Goal: Task Accomplishment & Management: Manage account settings

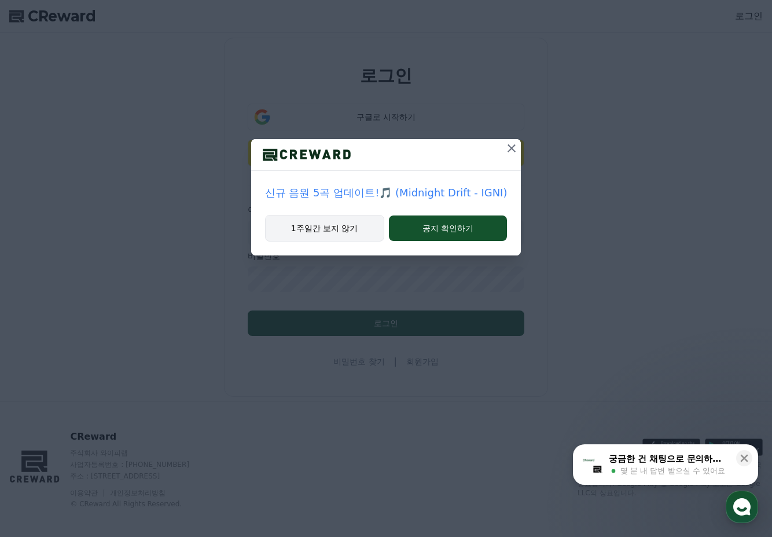
click at [362, 229] on button "1주일간 보지 않기" at bounding box center [324, 228] width 119 height 27
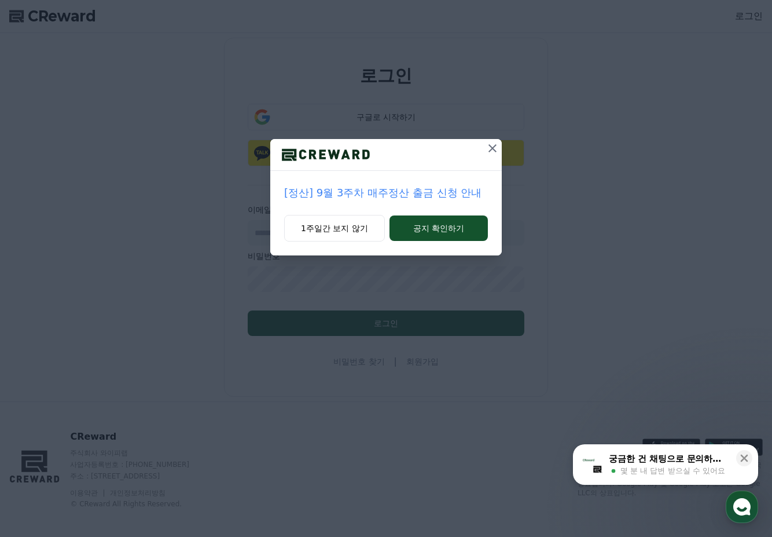
click at [322, 243] on div "1주일간 보지 않기 공지 확인하기" at bounding box center [386, 235] width 232 height 41
click at [328, 227] on button "1주일간 보지 않기" at bounding box center [334, 228] width 101 height 27
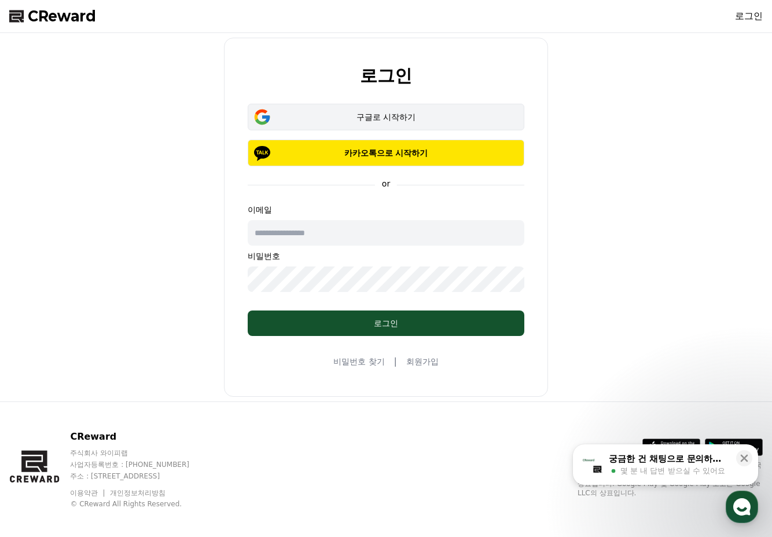
click at [382, 117] on div "구글로 시작하기" at bounding box center [386, 117] width 243 height 12
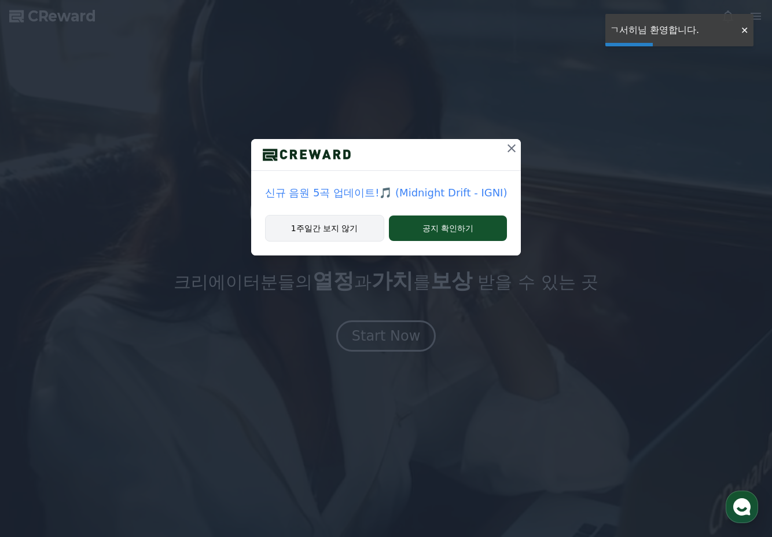
click at [347, 226] on button "1주일간 보지 않기" at bounding box center [324, 228] width 119 height 27
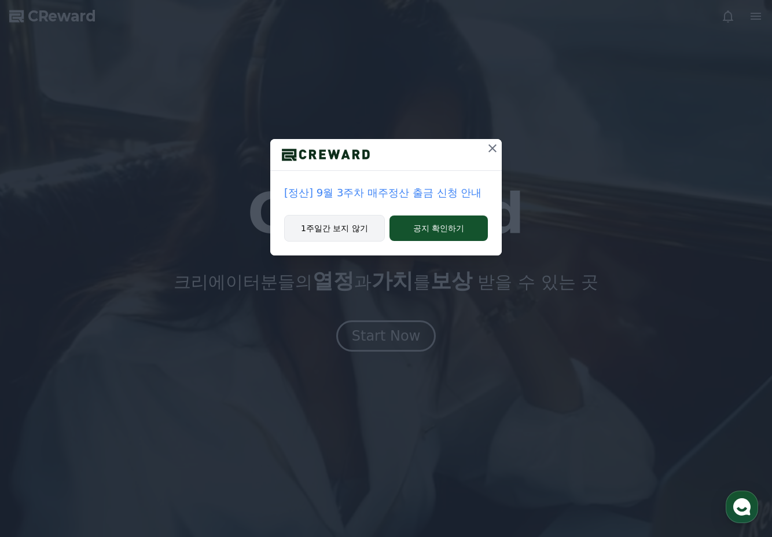
click at [357, 228] on button "1주일간 보지 않기" at bounding box center [334, 228] width 101 height 27
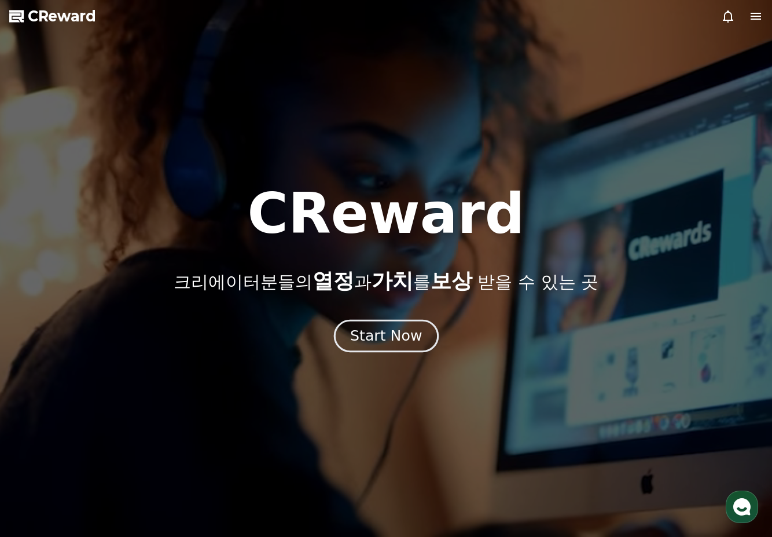
click at [394, 349] on button "Start Now" at bounding box center [385, 335] width 105 height 33
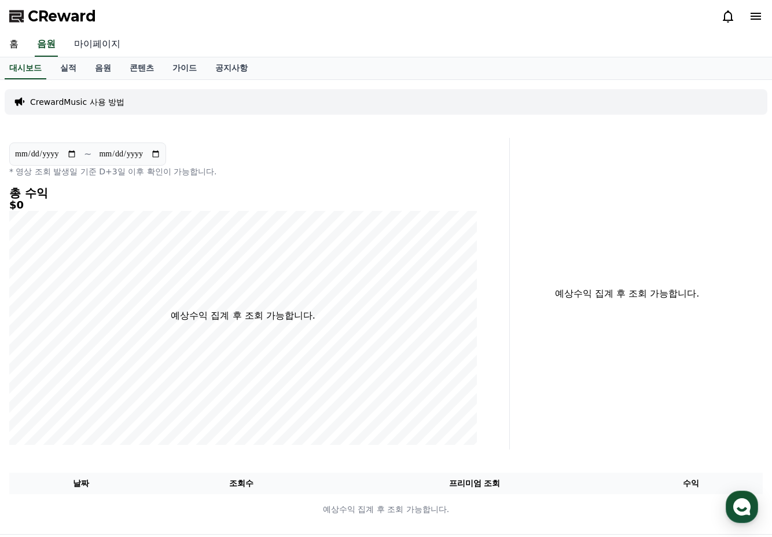
click at [115, 45] on link "마이페이지" at bounding box center [97, 44] width 65 height 24
select select "**********"
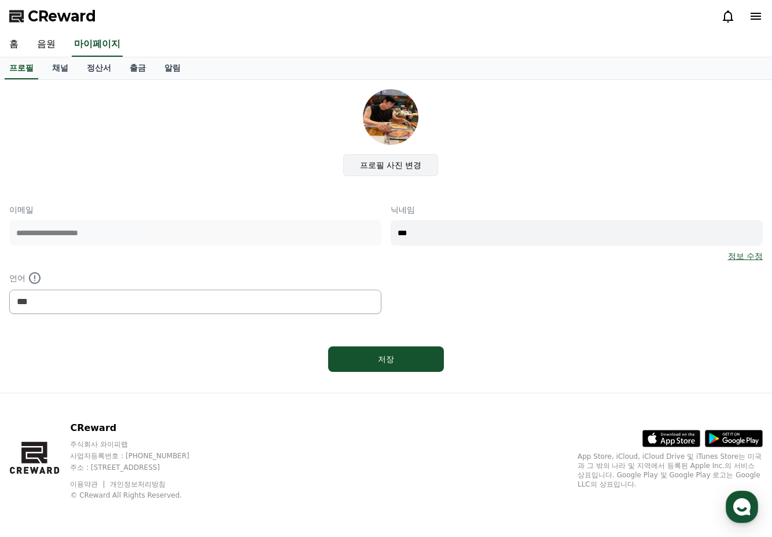
click at [405, 167] on label "프로필 사진 변경" at bounding box center [391, 165] width 96 height 22
click at [0, 0] on input "프로필 사진 변경" at bounding box center [0, 0] width 0 height 0
drag, startPoint x: 451, startPoint y: 234, endPoint x: 326, endPoint y: 206, distance: 128.2
click at [326, 206] on div "**********" at bounding box center [386, 259] width 754 height 110
type input "*"
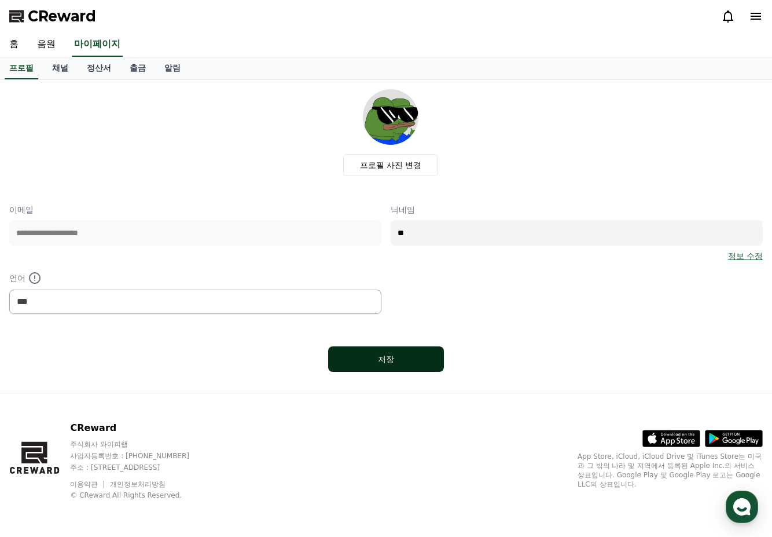
type input "**"
click at [420, 353] on button "저장" at bounding box center [386, 358] width 116 height 25
select select "**********"
click at [94, 63] on link "정산서" at bounding box center [99, 68] width 43 height 22
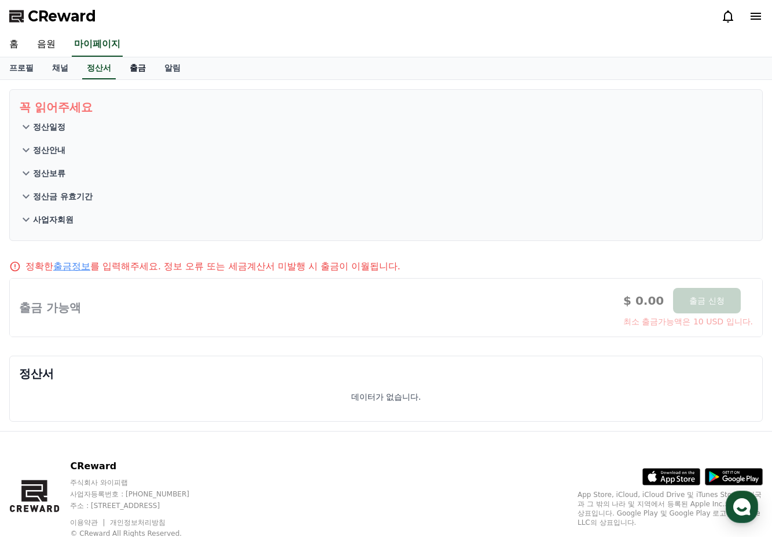
click at [142, 67] on link "출금" at bounding box center [137, 68] width 35 height 22
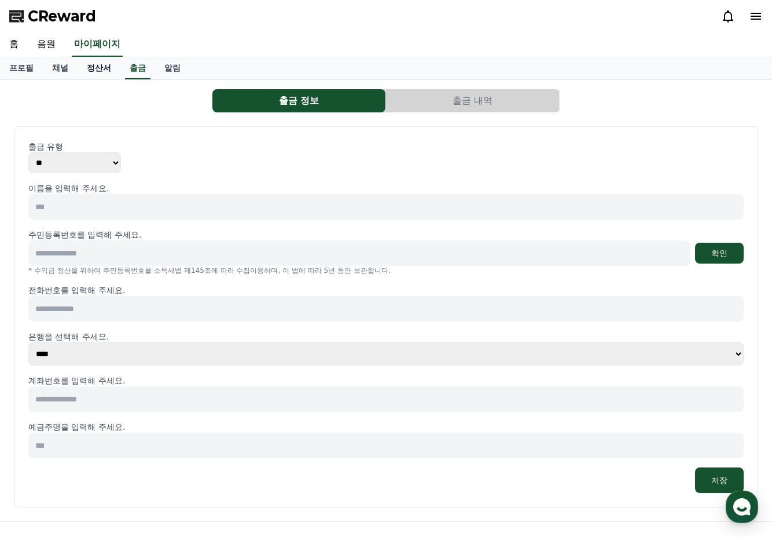
click at [97, 67] on link "정산서" at bounding box center [99, 68] width 43 height 22
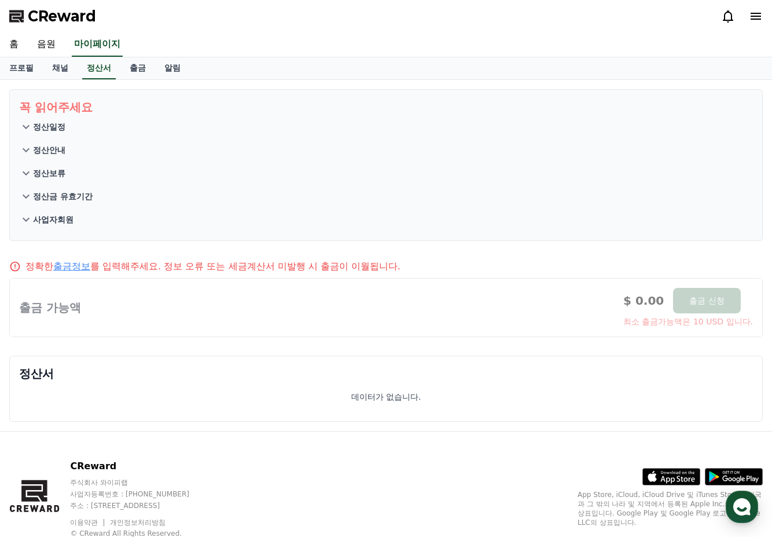
click at [48, 107] on p "꼭 읽어주세요" at bounding box center [386, 107] width 734 height 16
click at [52, 219] on p "사업자회원" at bounding box center [53, 220] width 41 height 12
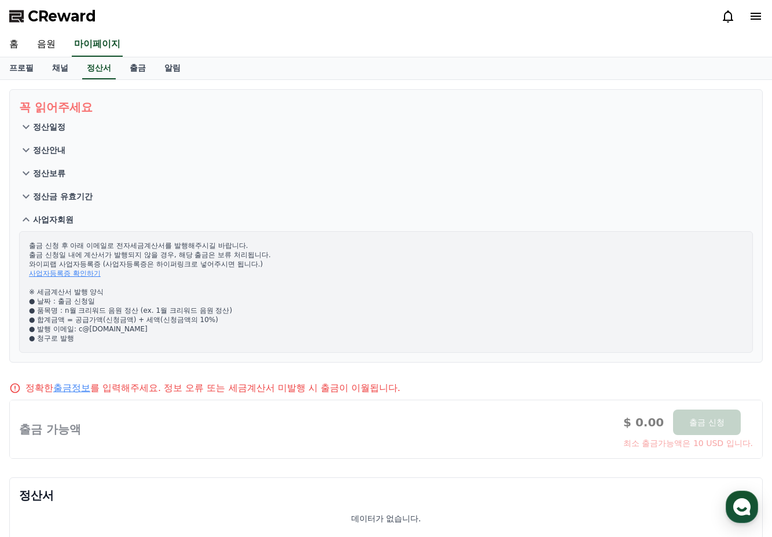
click at [43, 177] on p "정산보류" at bounding box center [49, 173] width 32 height 12
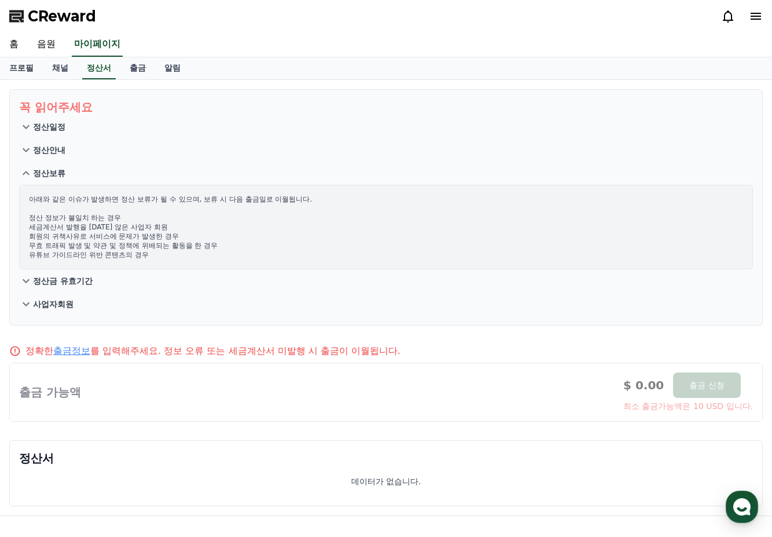
click at [47, 156] on button "정산안내" at bounding box center [386, 149] width 734 height 23
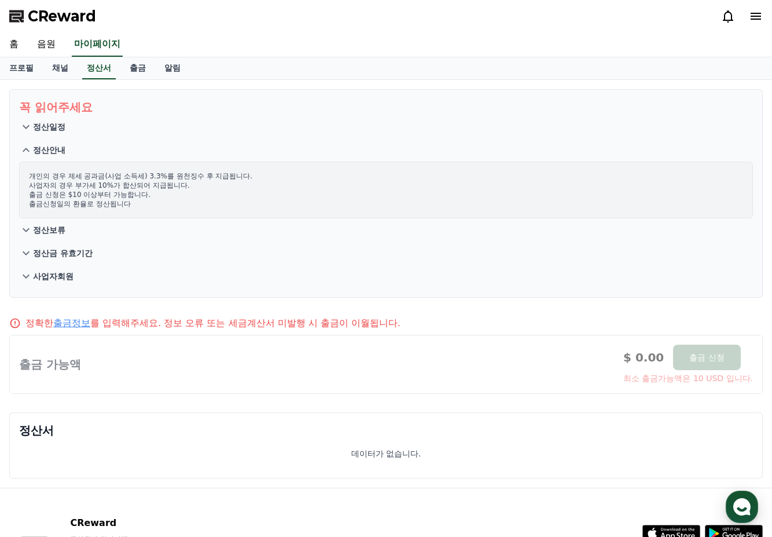
click at [45, 226] on p "정산보류" at bounding box center [49, 230] width 32 height 12
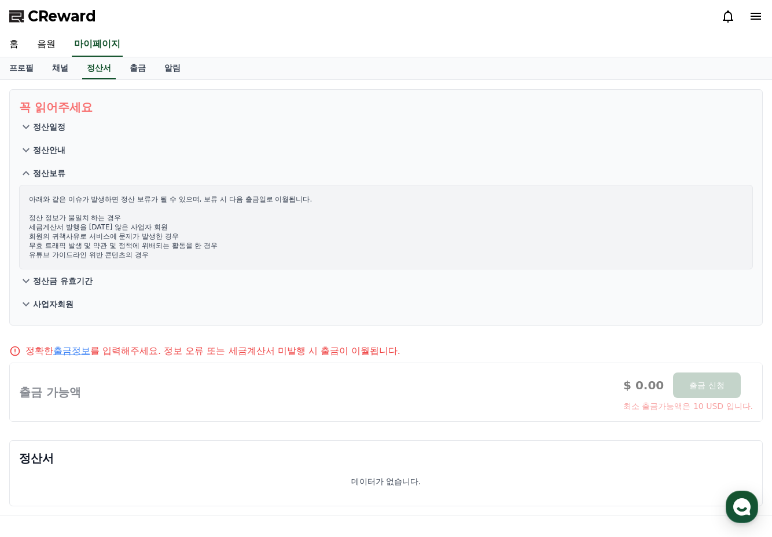
drag, startPoint x: 139, startPoint y: 230, endPoint x: 157, endPoint y: 230, distance: 17.9
click at [157, 230] on p "아래와 같은 이슈가 발생하면 정산 보류가 될 수 있으며, 보류 시 다음 출금일로 이월됩니다. 정산 정보가 불일치 하는 경우 세금계산서 발행을 …" at bounding box center [386, 227] width 714 height 65
drag, startPoint x: 157, startPoint y: 230, endPoint x: 86, endPoint y: 230, distance: 71.2
click at [86, 230] on p "아래와 같은 이슈가 발생하면 정산 보류가 될 수 있으며, 보류 시 다음 출금일로 이월됩니다. 정산 정보가 불일치 하는 경우 세금계산서 발행을 …" at bounding box center [386, 227] width 714 height 65
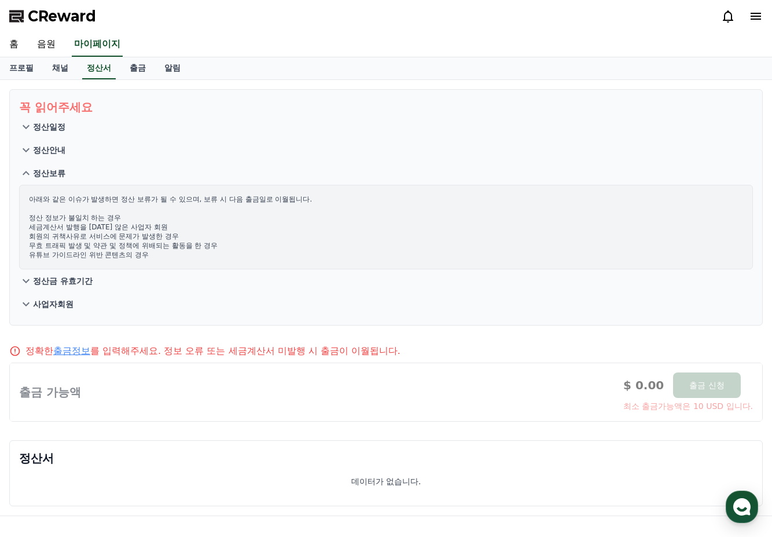
click at [86, 230] on p "아래와 같은 이슈가 발생하면 정산 보류가 될 수 있으며, 보류 시 다음 출금일로 이월됩니다. 정산 정보가 불일치 하는 경우 세금계산서 발행을 …" at bounding box center [386, 227] width 714 height 65
drag, startPoint x: 89, startPoint y: 215, endPoint x: 107, endPoint y: 243, distance: 32.8
click at [107, 243] on p "아래와 같은 이슈가 발생하면 정산 보류가 될 수 있으며, 보류 시 다음 출금일로 이월됩니다. 정산 정보가 불일치 하는 경우 세금계산서 발행을 …" at bounding box center [386, 227] width 714 height 65
click at [111, 245] on p "아래와 같은 이슈가 발생하면 정산 보류가 될 수 있으며, 보류 시 다음 출금일로 이월됩니다. 정산 정보가 불일치 하는 경우 세금계산서 발행을 …" at bounding box center [386, 227] width 714 height 65
click at [54, 144] on p "정산안내" at bounding box center [49, 150] width 32 height 12
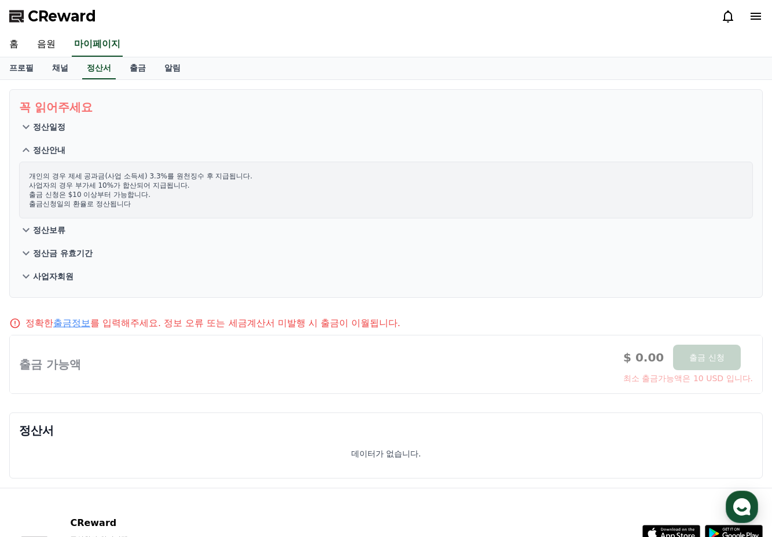
click at [49, 119] on button "정산일정" at bounding box center [386, 126] width 734 height 23
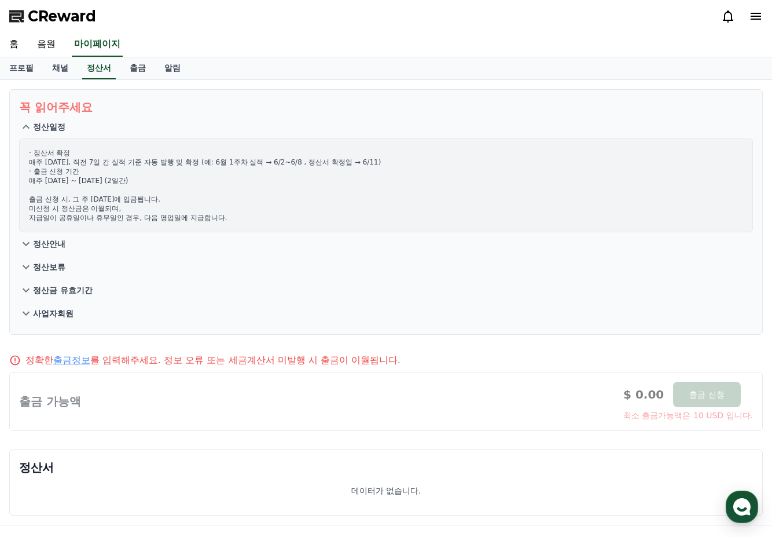
click at [46, 247] on p "정산안내" at bounding box center [49, 244] width 32 height 12
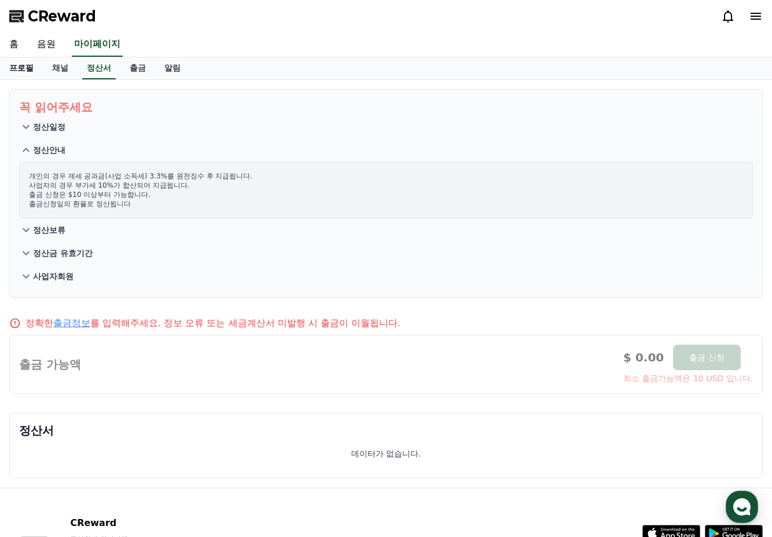
click at [20, 63] on link "프로필" at bounding box center [21, 68] width 43 height 22
select select "**********"
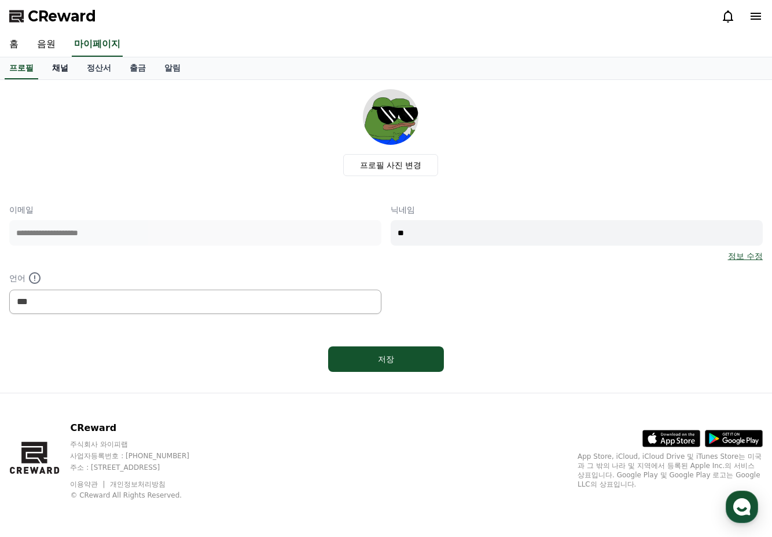
click at [53, 66] on link "채널" at bounding box center [60, 68] width 35 height 22
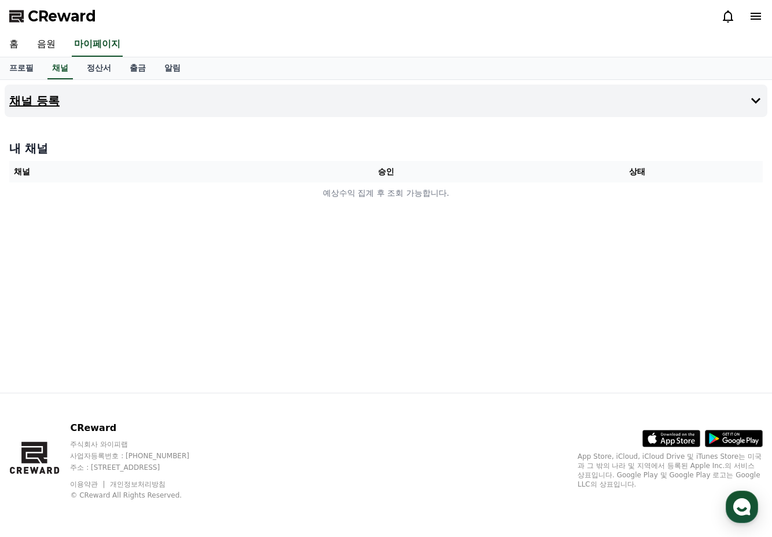
click at [284, 104] on button "채널 등록" at bounding box center [386, 101] width 763 height 32
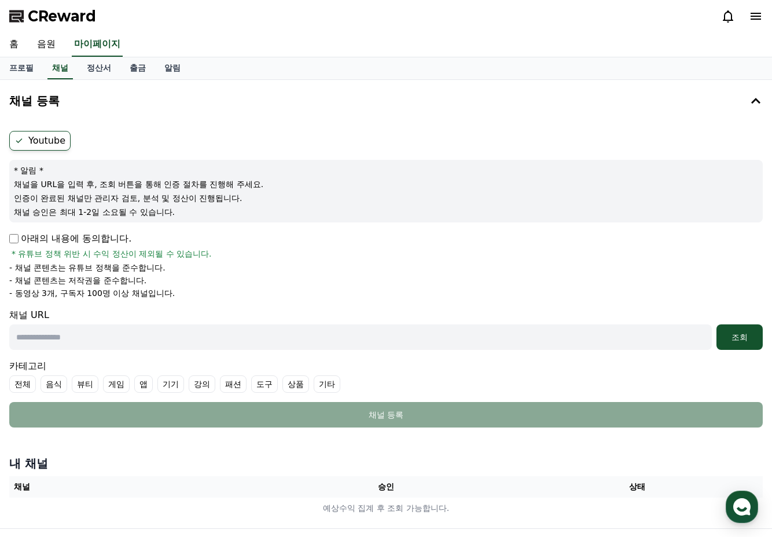
click at [19, 231] on form "Youtube * 알림 * 채널을 URL을 입력 후, 조회 버튼을 통해 인증 절차를 진행해 주세요. 인증이 완료된 채널만 관리자 검토, 분석 …" at bounding box center [386, 279] width 754 height 296
click at [87, 336] on input "text" at bounding box center [360, 336] width 703 height 25
paste input "**********"
type input "**********"
click at [732, 331] on div "조회" at bounding box center [739, 337] width 37 height 12
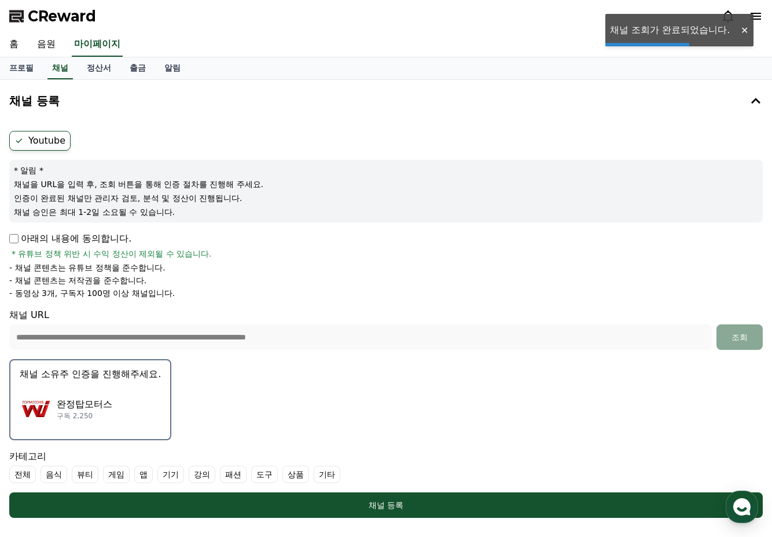
click at [148, 405] on div "완정탑모터스 구독 2,250" at bounding box center [90, 409] width 141 height 46
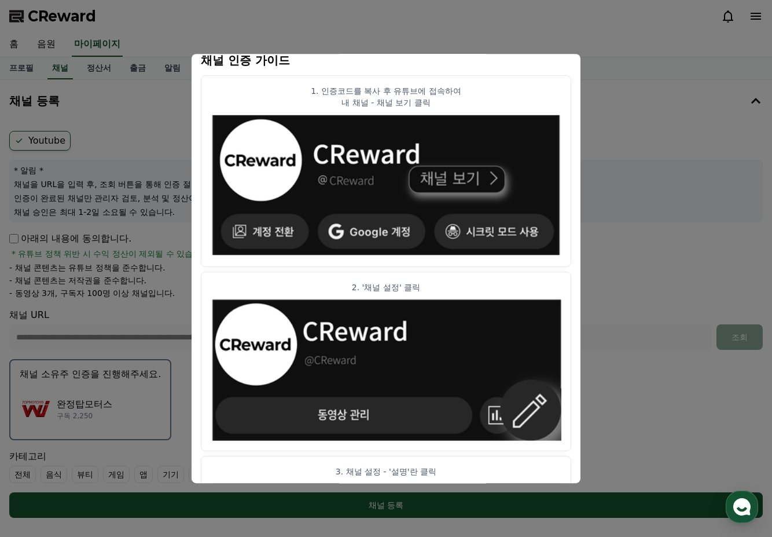
scroll to position [58, 0]
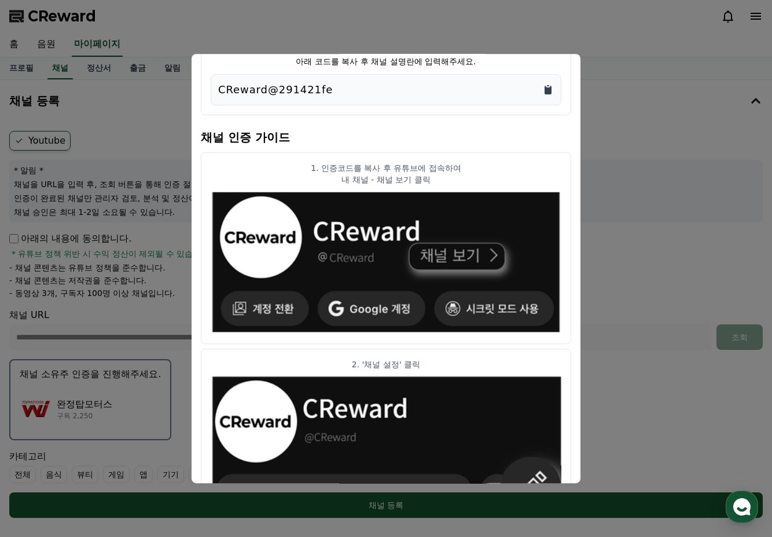
click at [544, 91] on icon "Copy to clipboard" at bounding box center [548, 90] width 12 height 12
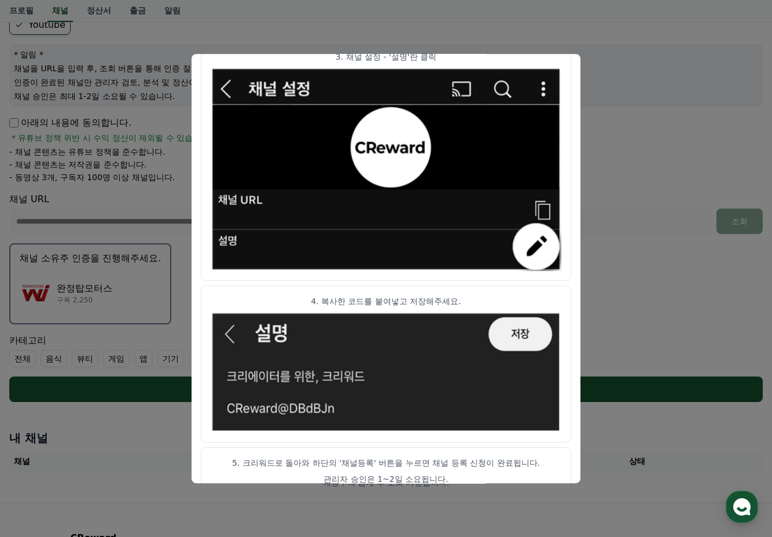
scroll to position [570, 0]
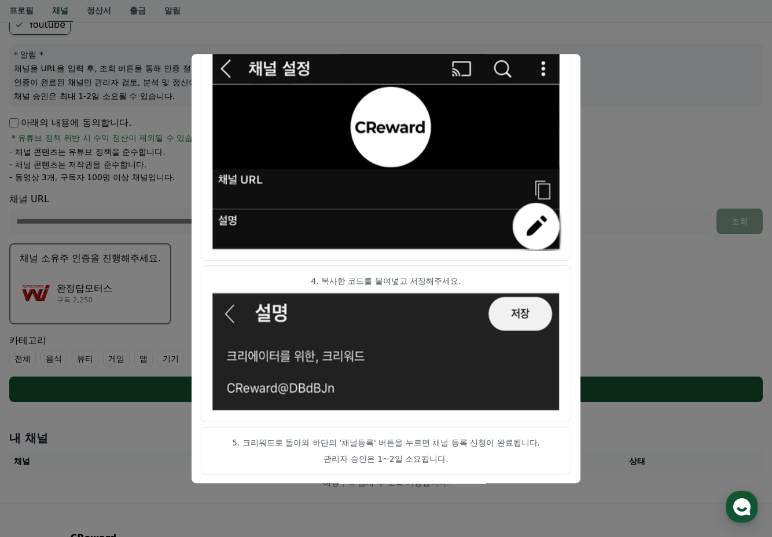
click at [628, 319] on button "close modal" at bounding box center [386, 268] width 772 height 537
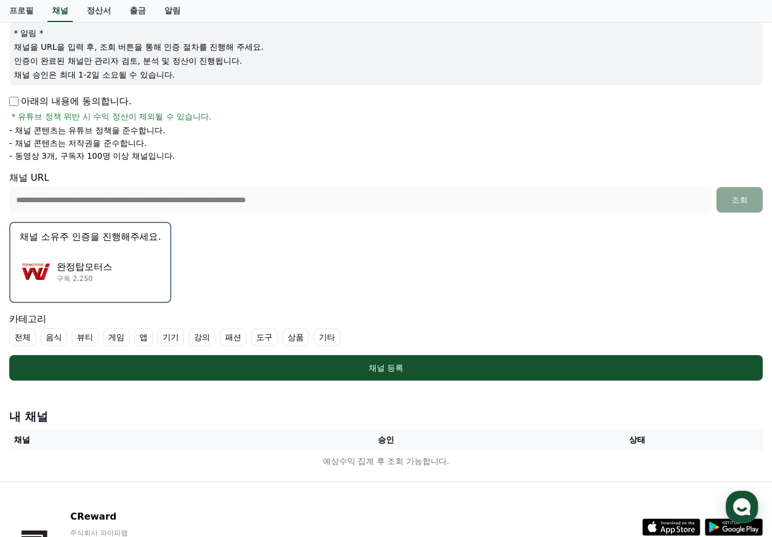
scroll to position [226, 0]
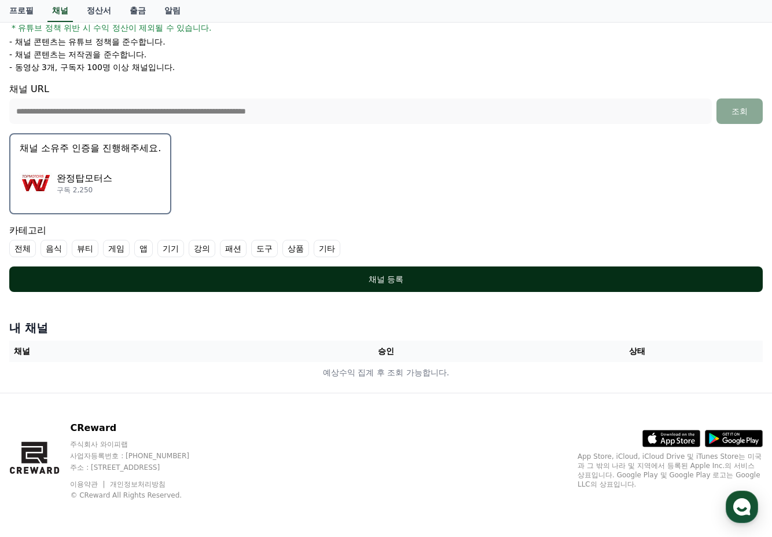
click at [394, 281] on div "채널 등록" at bounding box center [385, 279] width 707 height 12
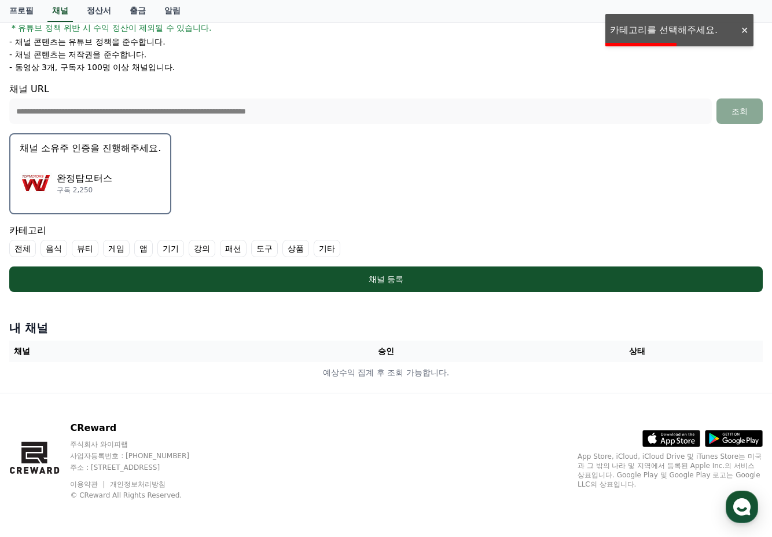
click at [322, 248] on label "기타" at bounding box center [327, 248] width 27 height 17
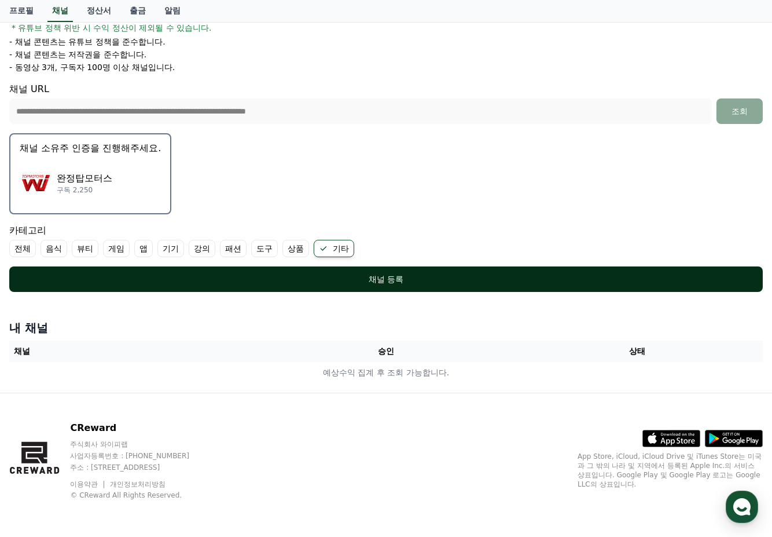
click at [366, 282] on div "채널 등록" at bounding box center [385, 279] width 707 height 12
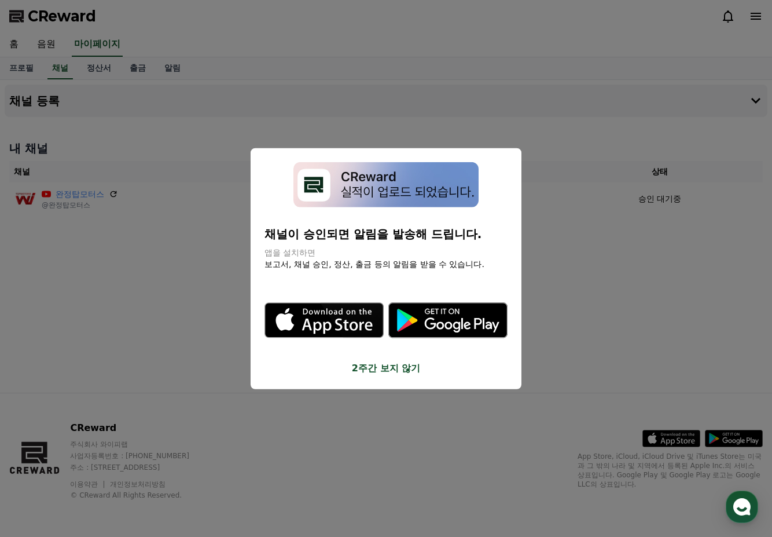
click at [390, 372] on button "2주간 보지 않기" at bounding box center [386, 368] width 243 height 14
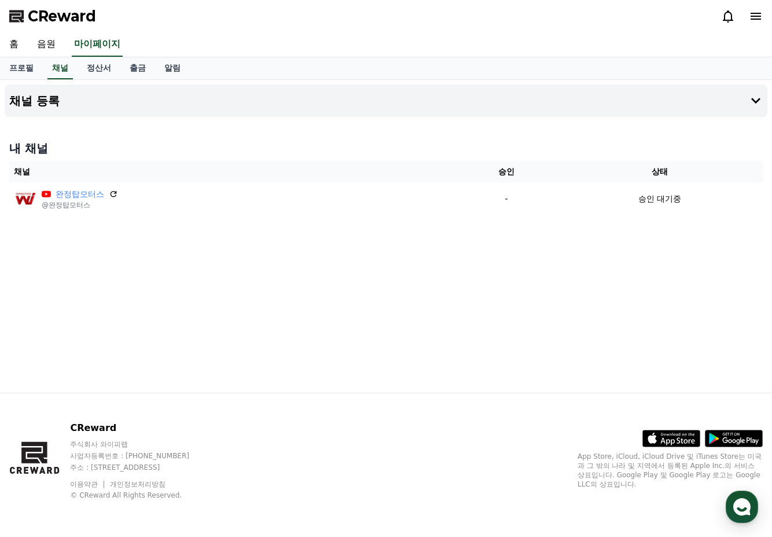
click at [213, 309] on div "채널 등록 내 채널 채널 승인 상태 완정탑모터스 @완정탑모터스 - 승인 대기중" at bounding box center [386, 236] width 772 height 313
click at [47, 36] on link "음원" at bounding box center [46, 44] width 37 height 24
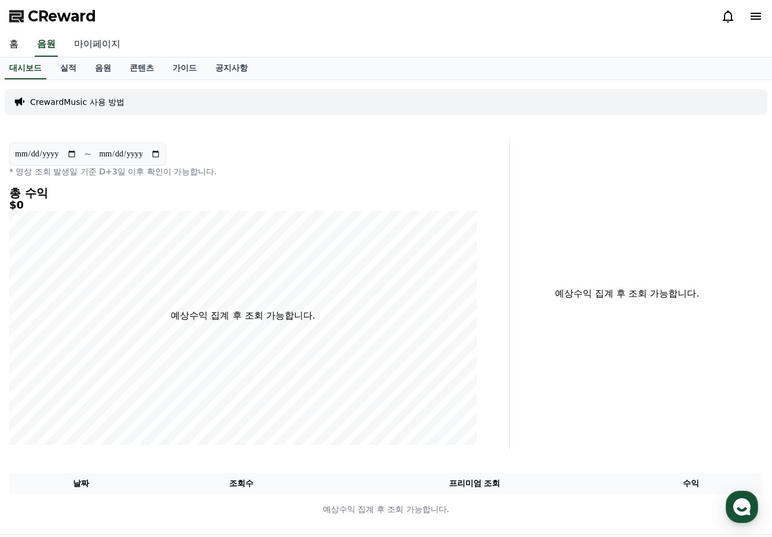
click at [86, 41] on link "마이페이지" at bounding box center [97, 44] width 65 height 24
select select "**********"
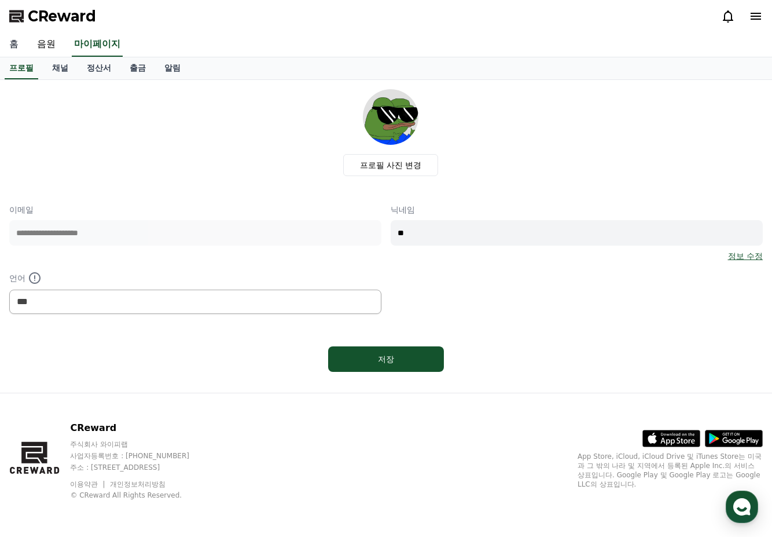
click at [14, 46] on link "홈" at bounding box center [14, 44] width 28 height 24
